Goal: Task Accomplishment & Management: Use online tool/utility

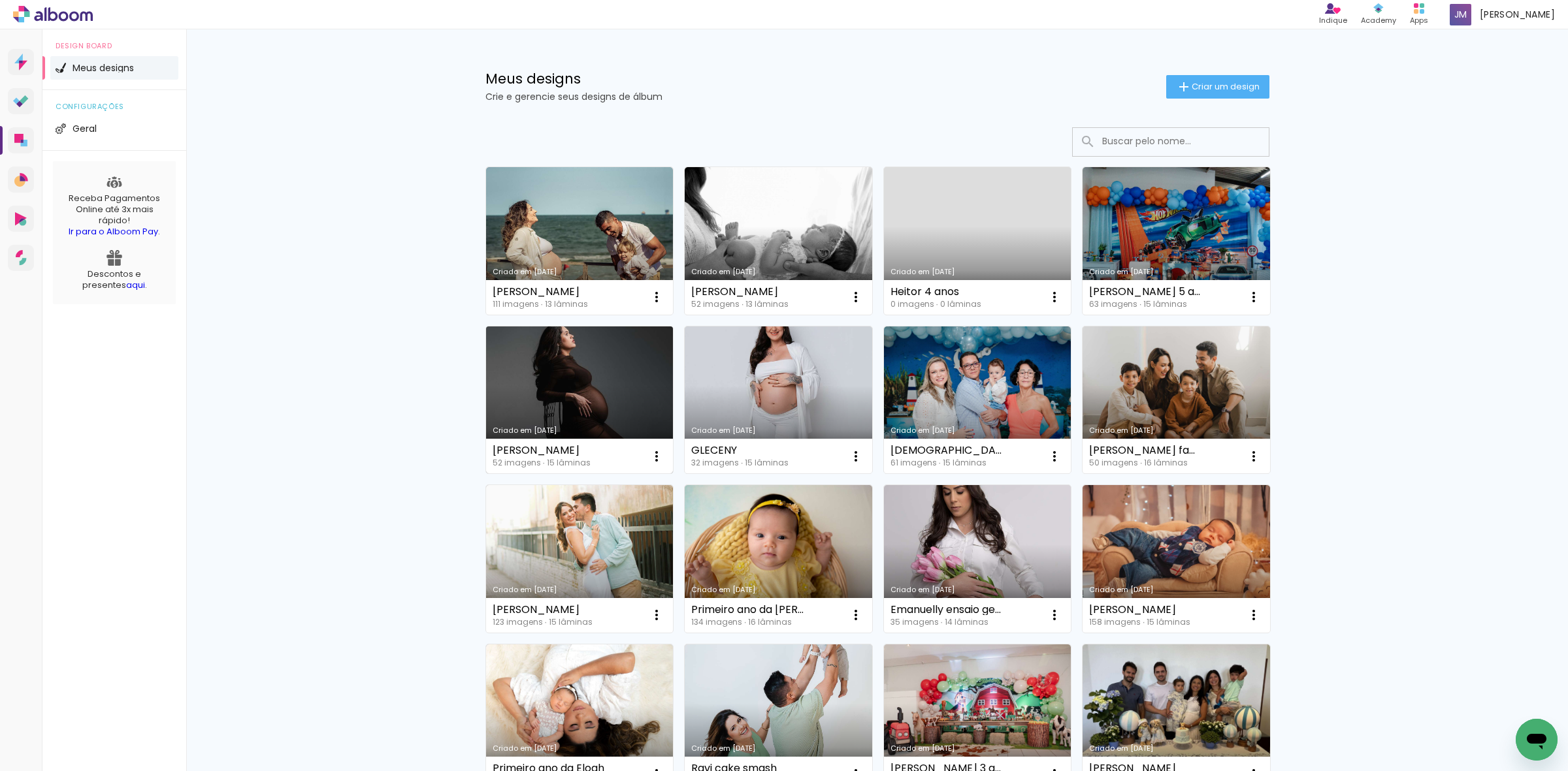
click at [579, 364] on link "Criado em [DATE]" at bounding box center [580, 401] width 188 height 148
click at [790, 393] on link "Criado em [DATE]" at bounding box center [778, 401] width 188 height 148
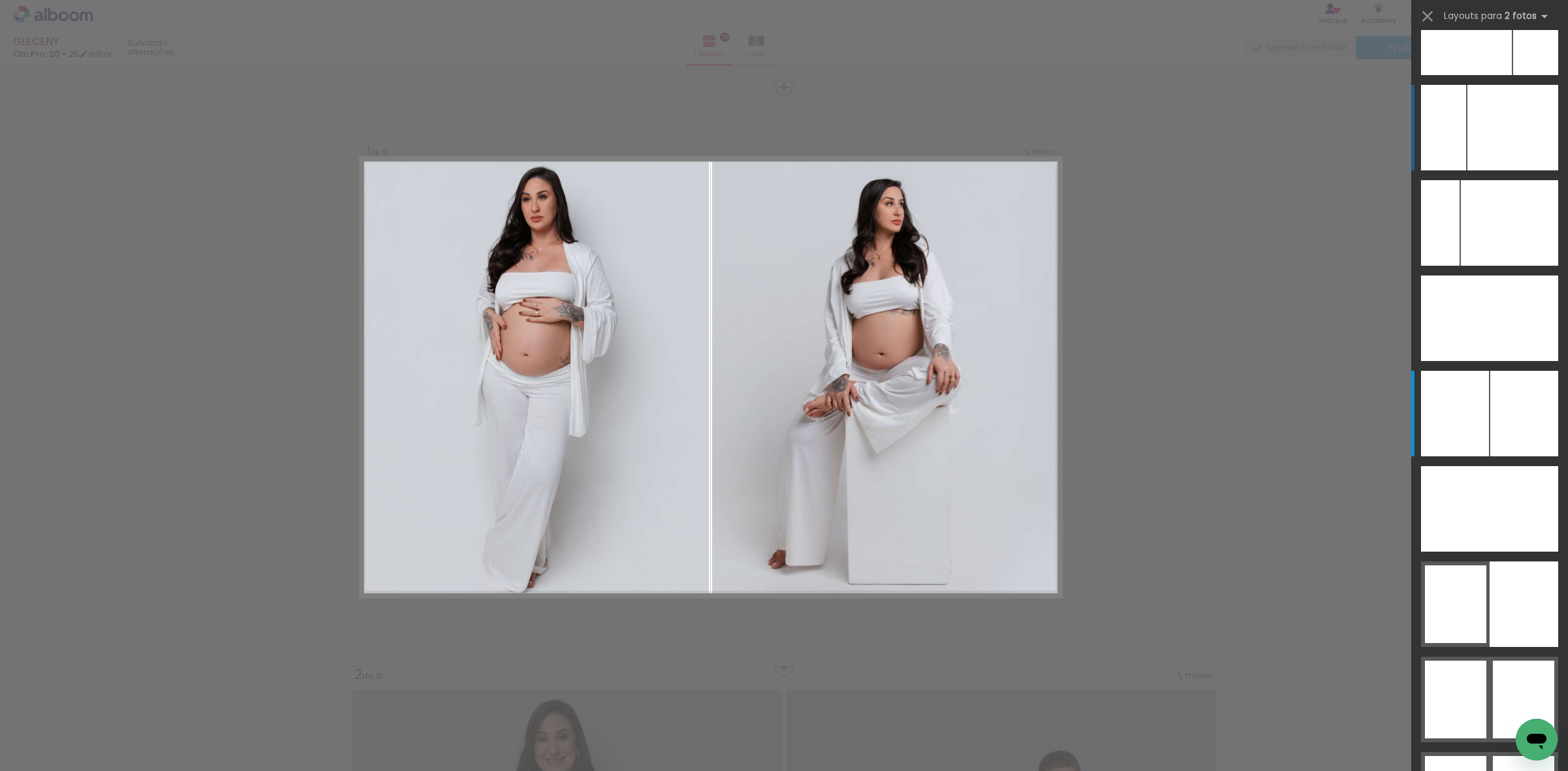
scroll to position [6766, 0]
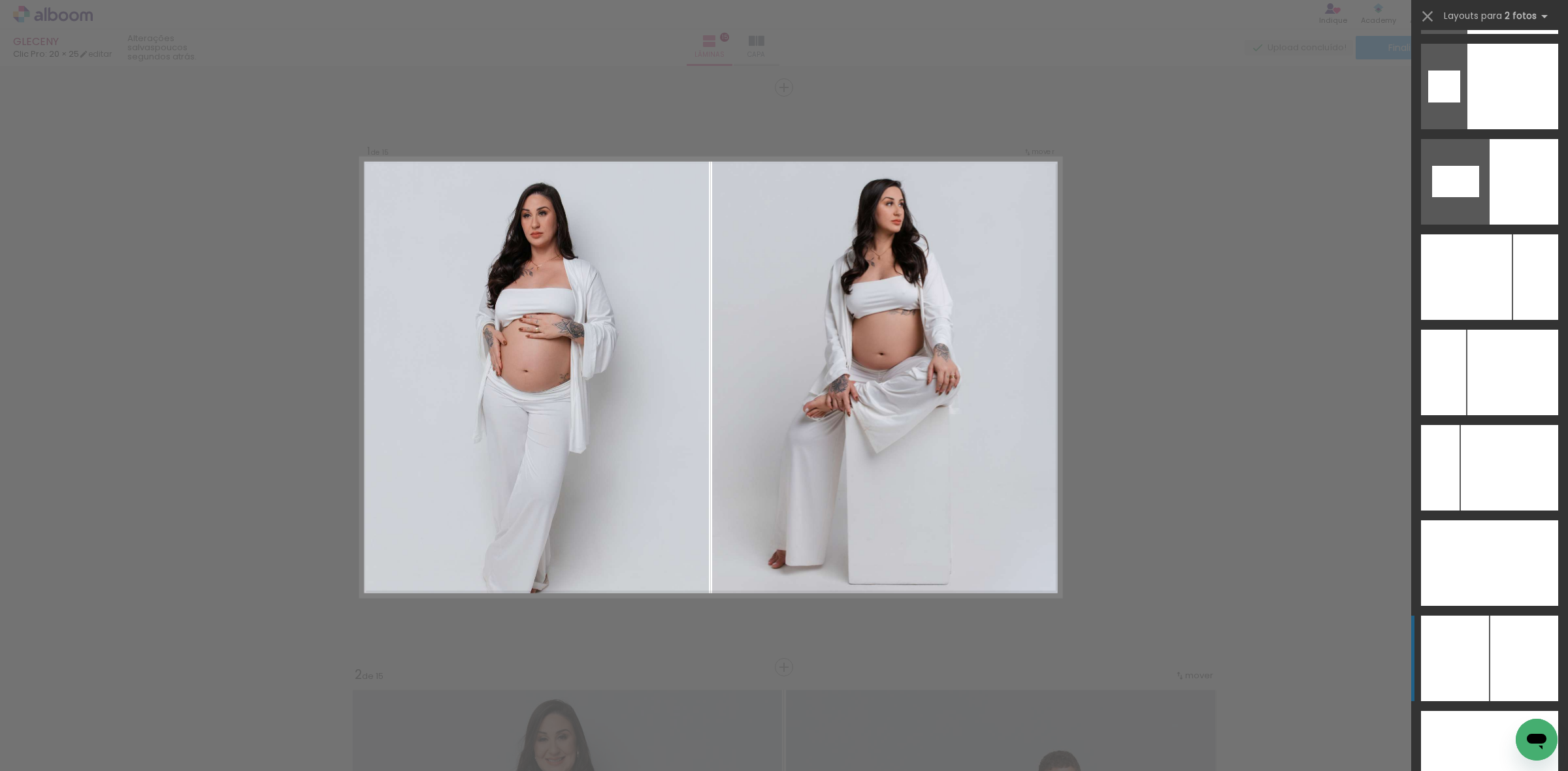
click at [1490, 638] on div at bounding box center [1523, 659] width 68 height 86
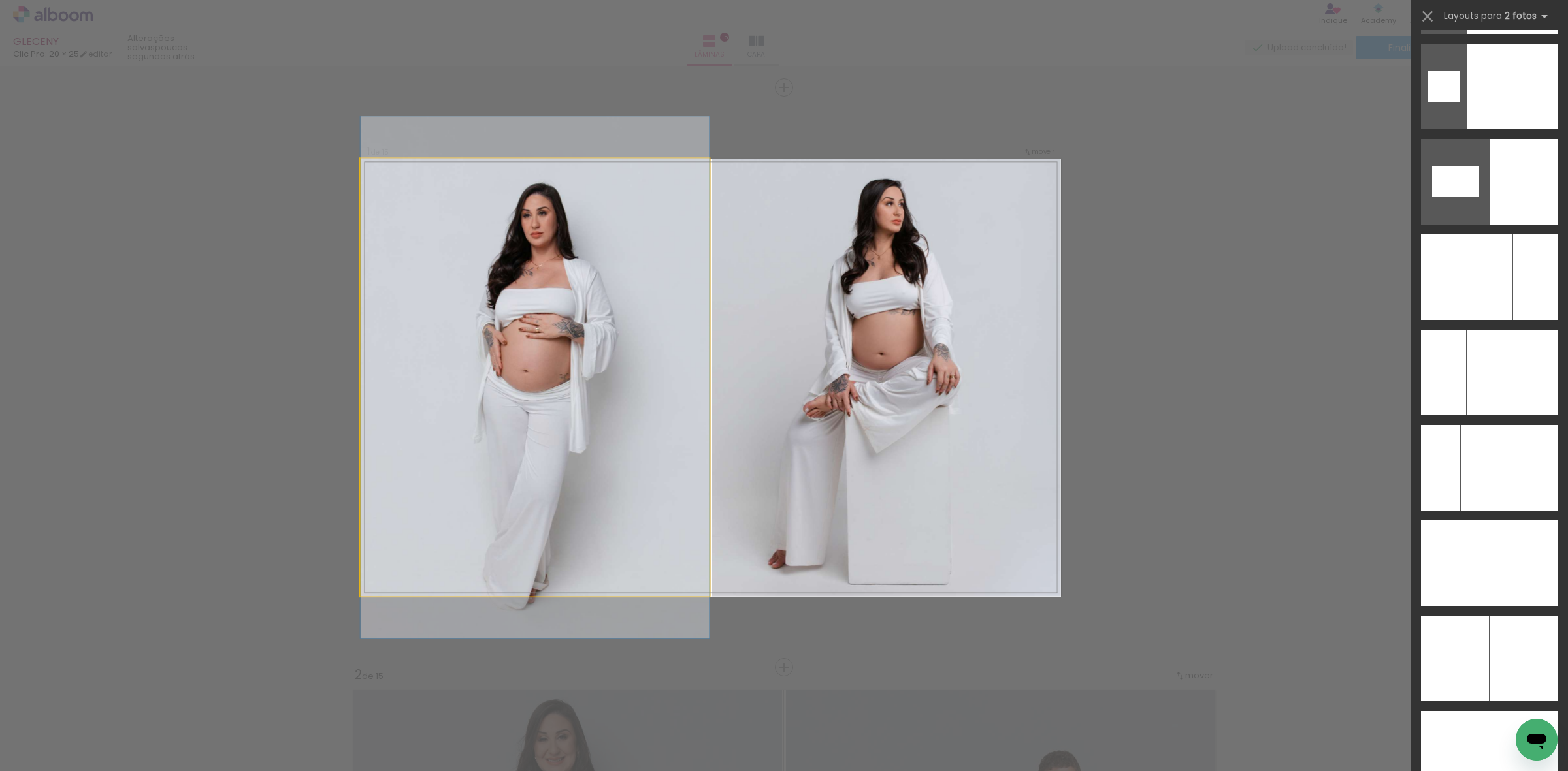
scroll to position [7342, 0]
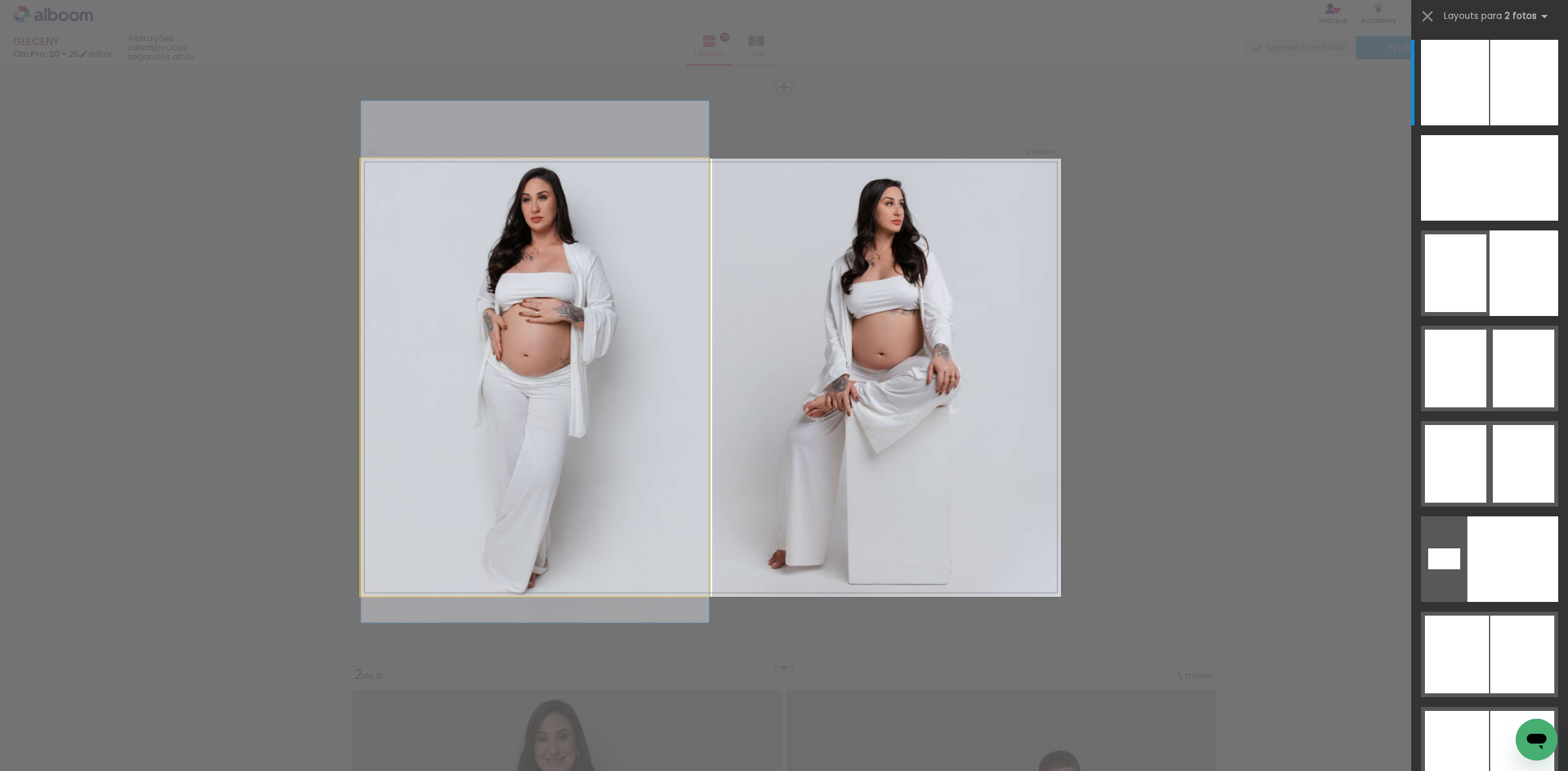
drag, startPoint x: 606, startPoint y: 412, endPoint x: 609, endPoint y: 393, distance: 19.2
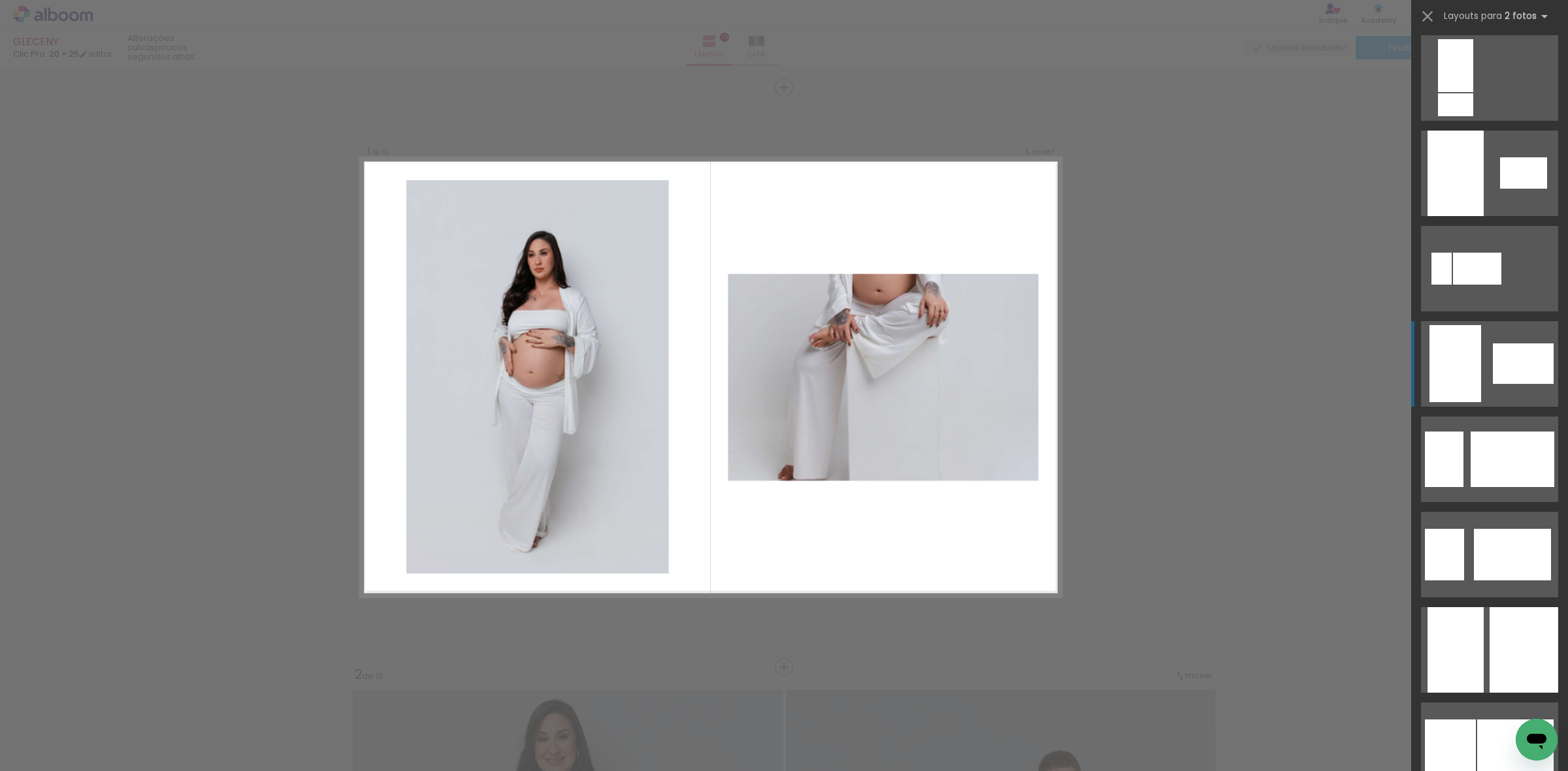
scroll to position [3424, 0]
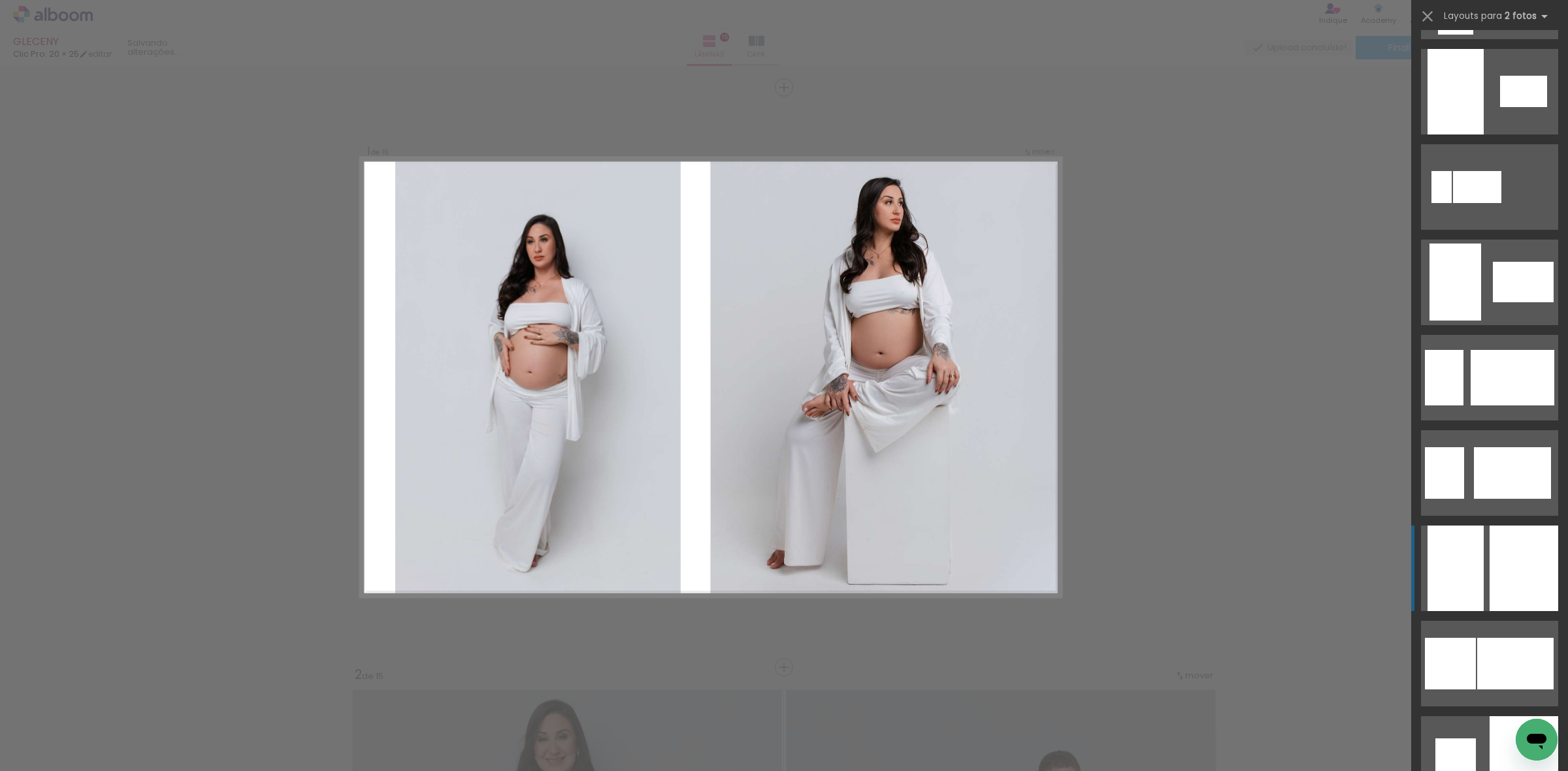
click at [1501, 716] on div at bounding box center [1523, 759] width 69 height 86
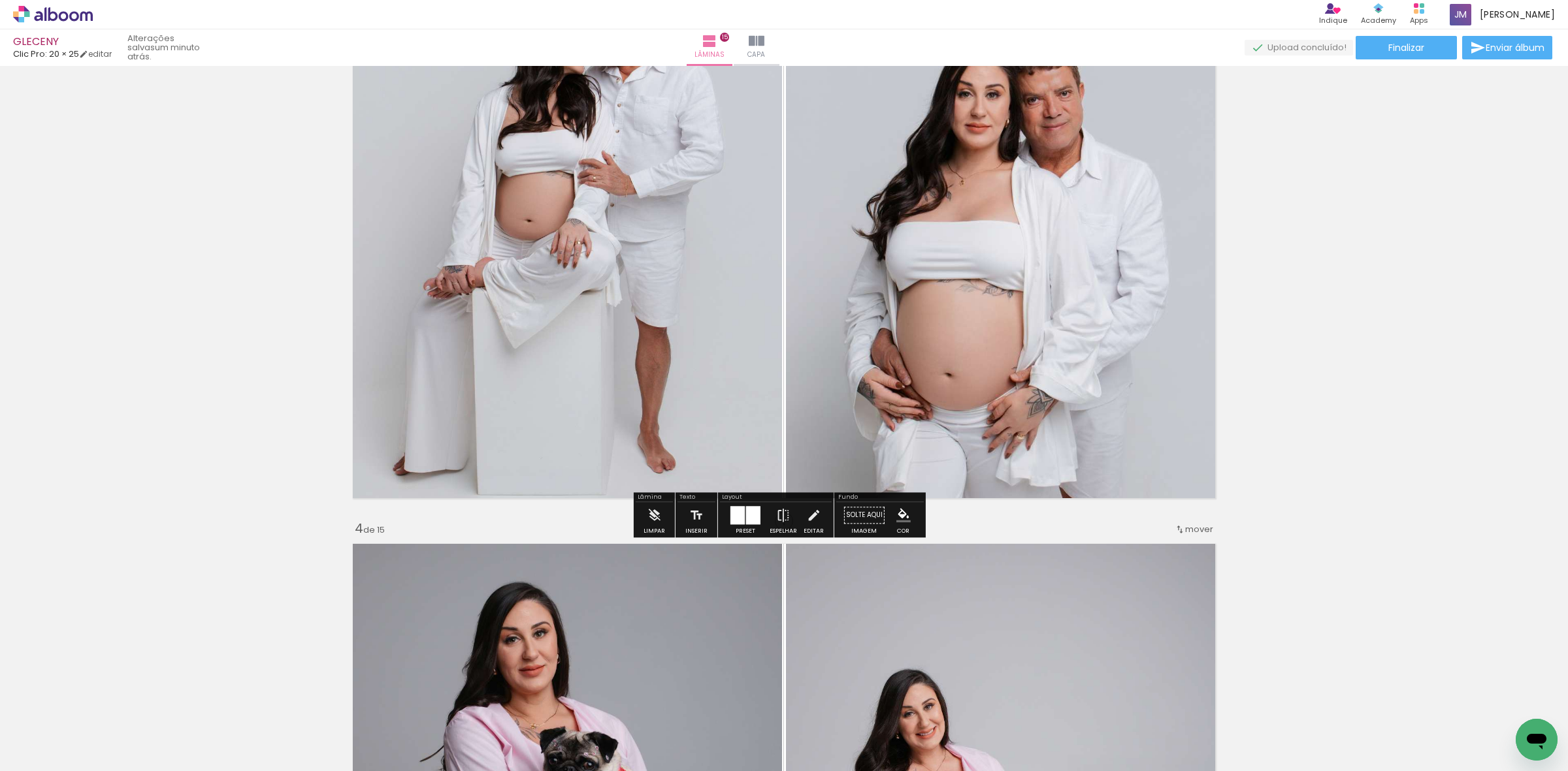
scroll to position [1143, 0]
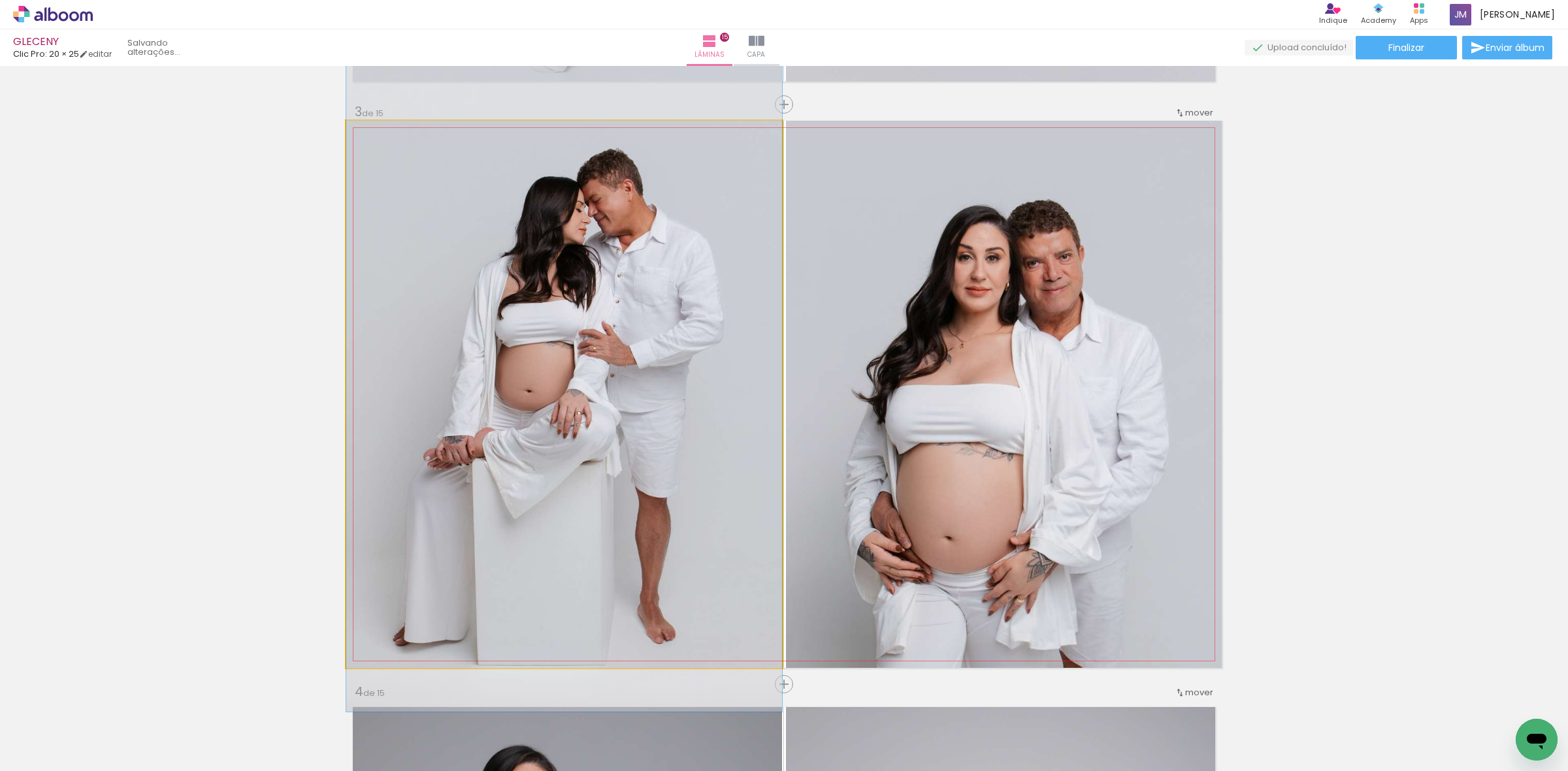
drag, startPoint x: 690, startPoint y: 360, endPoint x: 690, endPoint y: 367, distance: 7.0
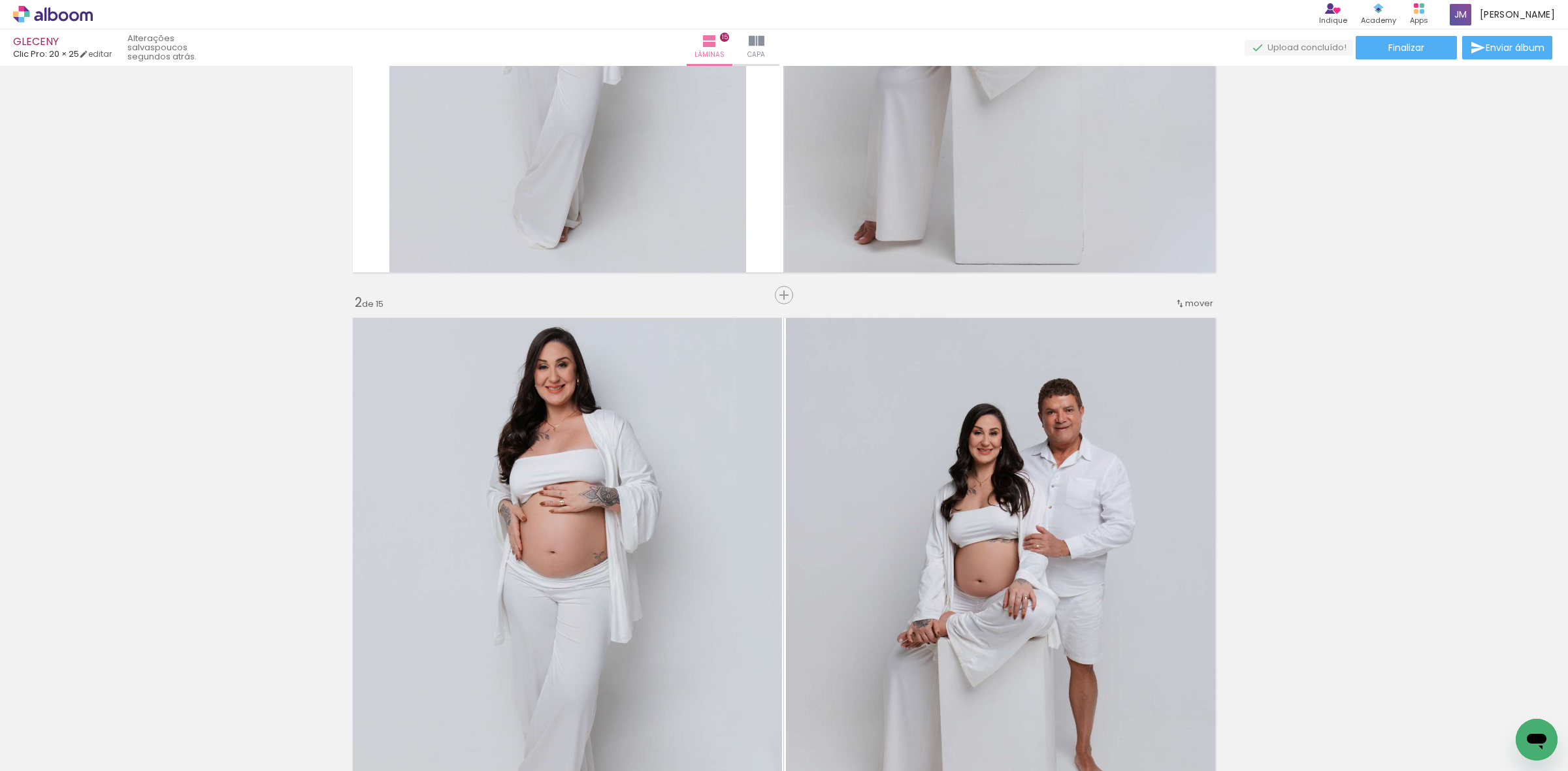
scroll to position [0, 0]
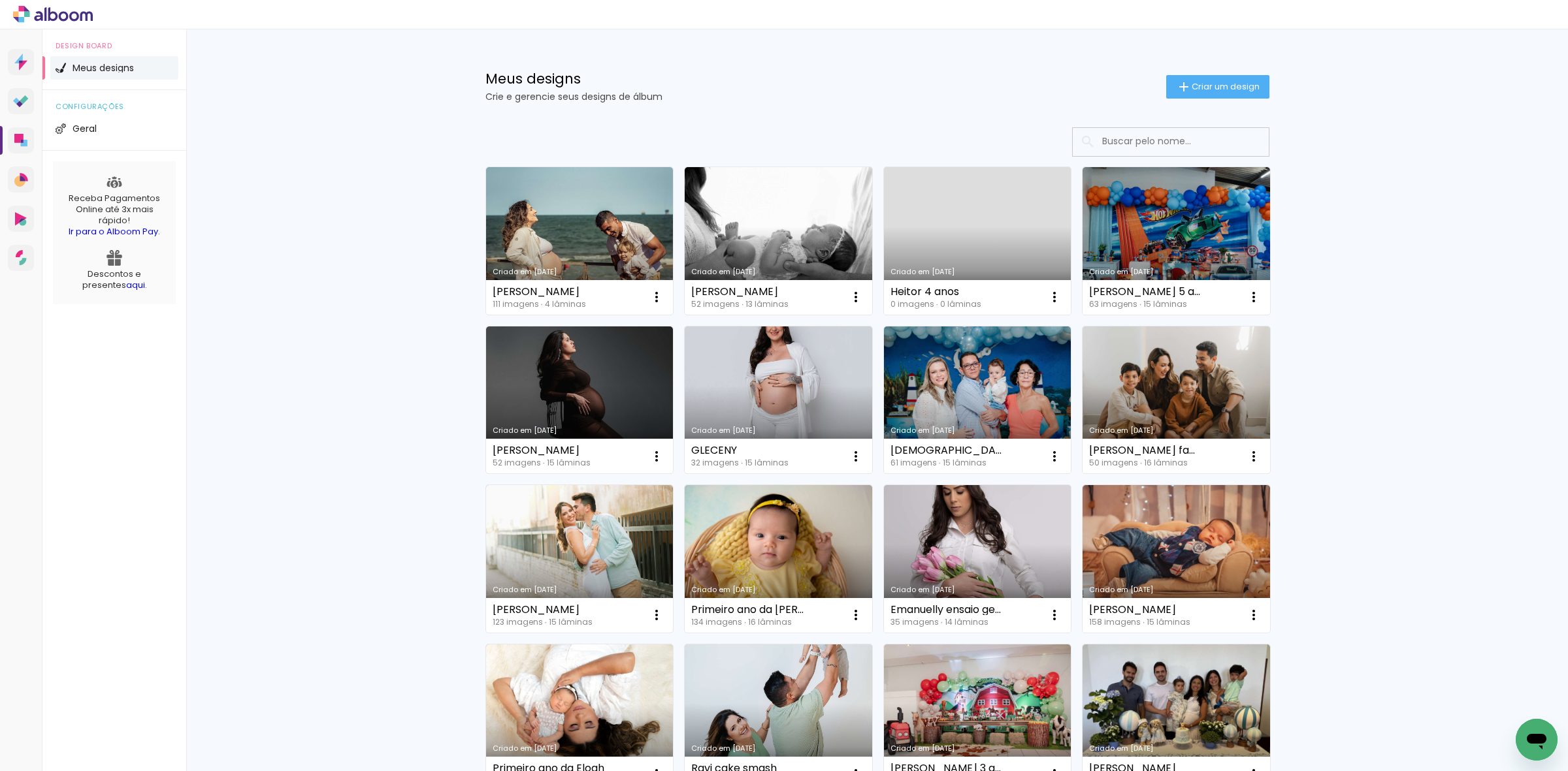
scroll to position [490, 0]
